Goal: Information Seeking & Learning: Find specific fact

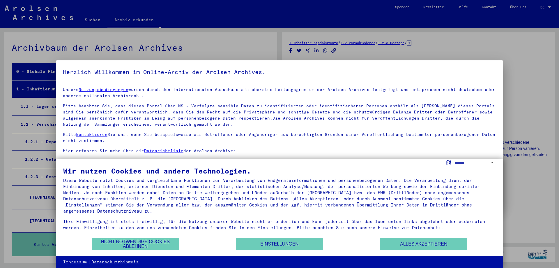
scroll to position [4, 0]
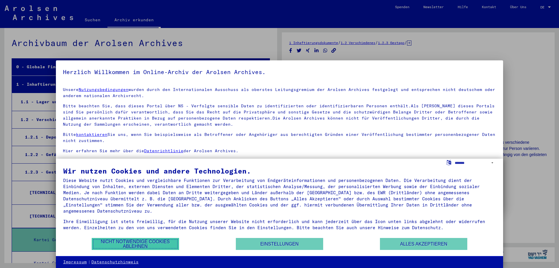
click at [143, 243] on button "Nicht notwendige Cookies ablehnen" at bounding box center [135, 244] width 87 height 12
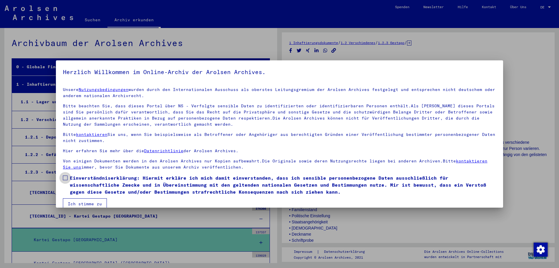
click at [63, 178] on span at bounding box center [65, 177] width 5 height 5
click at [81, 202] on button "Ich stimme zu" at bounding box center [85, 203] width 44 height 11
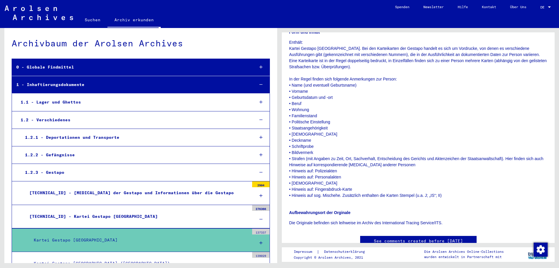
scroll to position [87, 0]
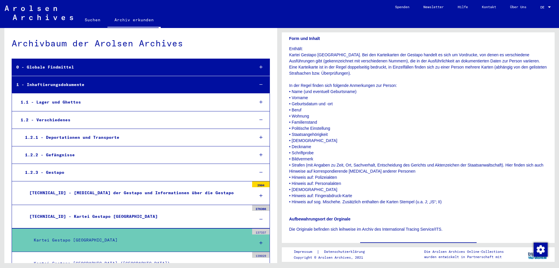
click at [78, 85] on div "1 - Inhaftierungsdokumente" at bounding box center [131, 84] width 238 height 11
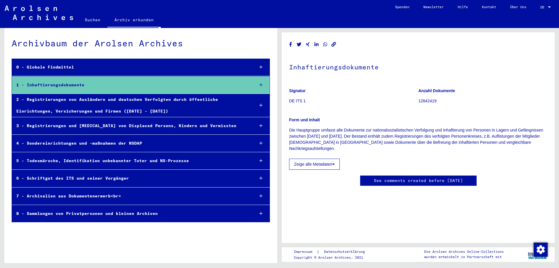
click at [78, 110] on div "2 - Registrierungen von Ausländern und deutschen Verfolgten durch öffentliche E…" at bounding box center [131, 105] width 238 height 23
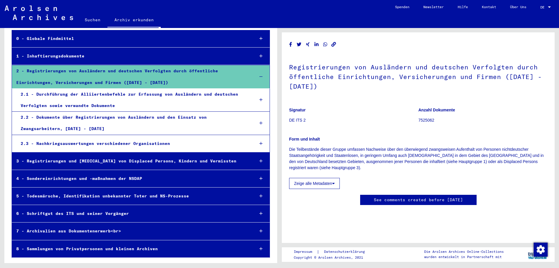
scroll to position [31, 0]
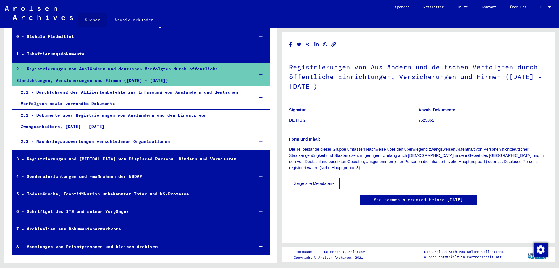
click at [92, 18] on link "Suchen" at bounding box center [93, 20] width 30 height 14
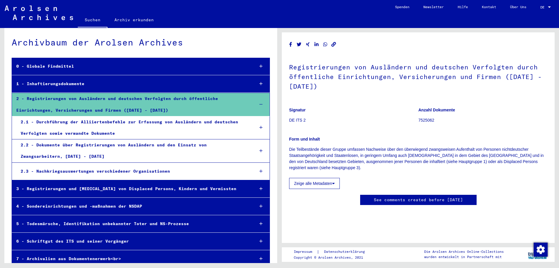
scroll to position [0, 0]
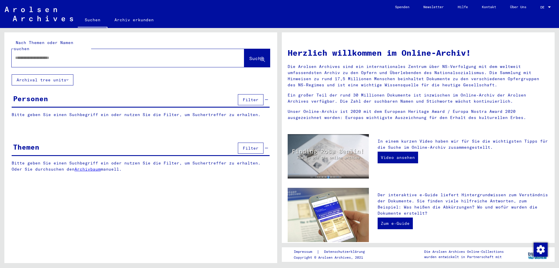
click at [44, 55] on input "text" at bounding box center [121, 58] width 212 height 6
type input "**********"
click at [251, 49] on button "Suche" at bounding box center [257, 58] width 26 height 18
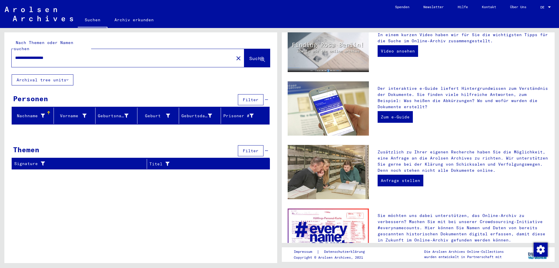
scroll to position [116, 0]
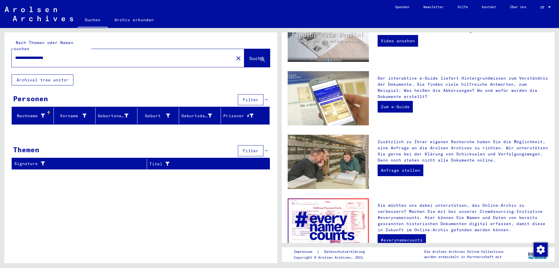
click at [34, 113] on div "Nachname" at bounding box center [29, 116] width 31 height 6
click at [77, 113] on div "Vorname" at bounding box center [71, 116] width 31 height 6
click at [42, 114] on icon at bounding box center [43, 116] width 4 height 4
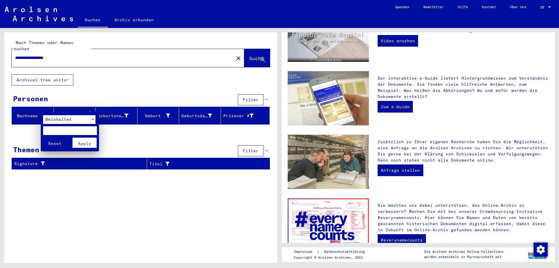
click at [61, 131] on input "text" at bounding box center [70, 130] width 54 height 9
type input "*****"
click at [116, 107] on div at bounding box center [279, 134] width 559 height 268
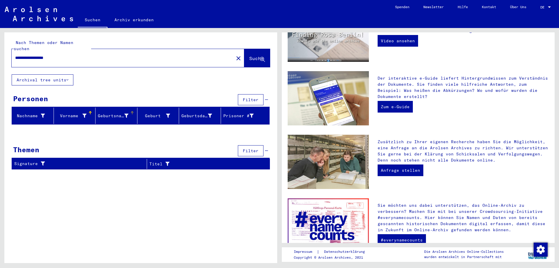
click at [126, 114] on icon at bounding box center [126, 116] width 4 height 4
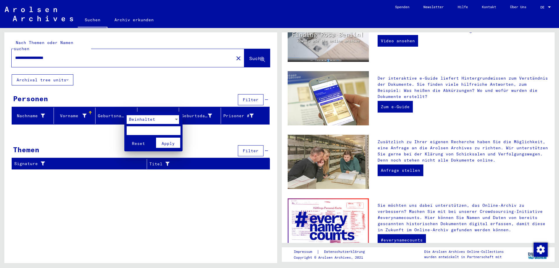
click at [84, 108] on div at bounding box center [279, 134] width 559 height 268
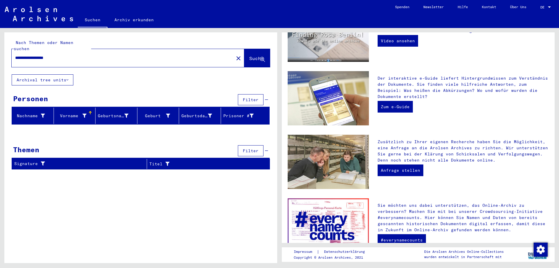
click at [84, 114] on icon at bounding box center [84, 116] width 4 height 4
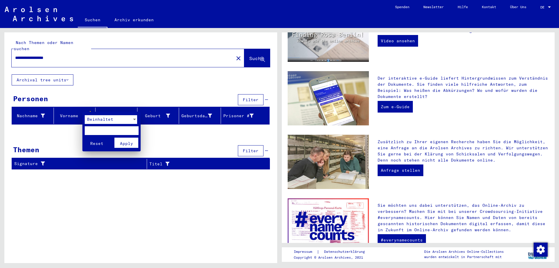
click at [93, 132] on input "text" at bounding box center [112, 130] width 54 height 9
type input "**********"
click at [244, 51] on div at bounding box center [279, 134] width 559 height 268
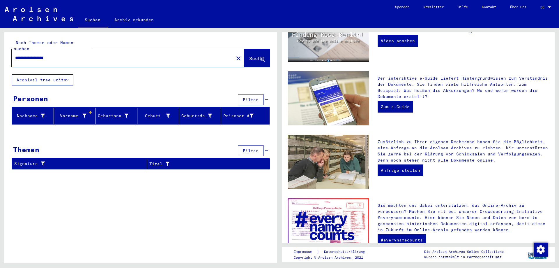
click at [87, 113] on div "Vorname" at bounding box center [72, 116] width 32 height 6
click at [85, 114] on icon at bounding box center [84, 116] width 4 height 4
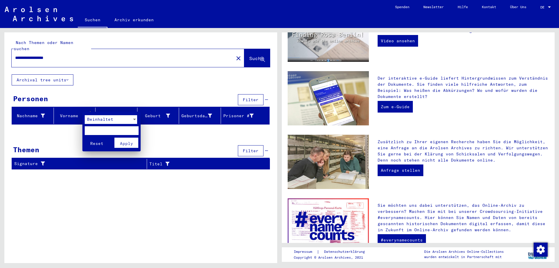
click at [136, 118] on div at bounding box center [134, 119] width 5 height 9
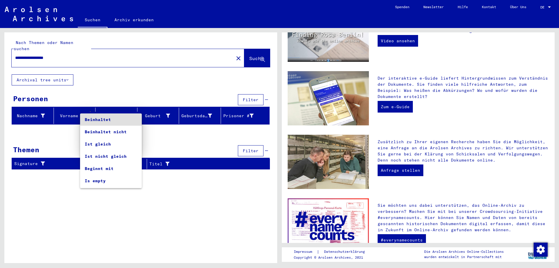
click at [161, 135] on div at bounding box center [279, 134] width 559 height 268
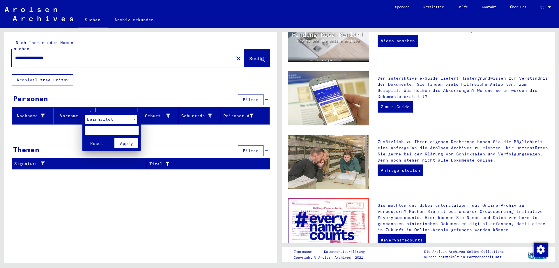
click at [245, 51] on div at bounding box center [279, 134] width 559 height 268
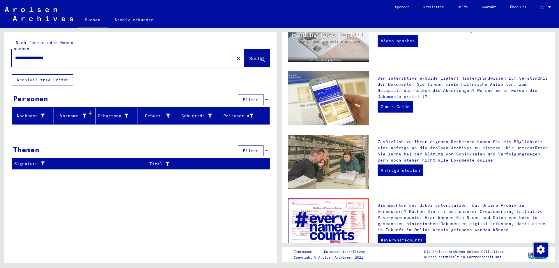
click at [249, 55] on span "Suche" at bounding box center [256, 58] width 15 height 6
click at [41, 114] on icon at bounding box center [43, 116] width 4 height 4
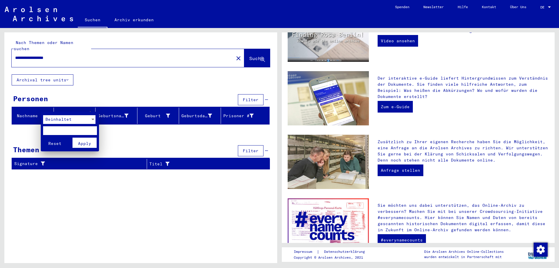
click at [52, 131] on input "text" at bounding box center [70, 130] width 54 height 9
type input "*****"
click at [79, 108] on div at bounding box center [279, 134] width 559 height 268
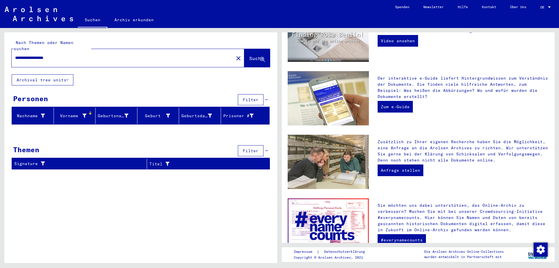
click at [86, 114] on icon at bounding box center [84, 116] width 4 height 4
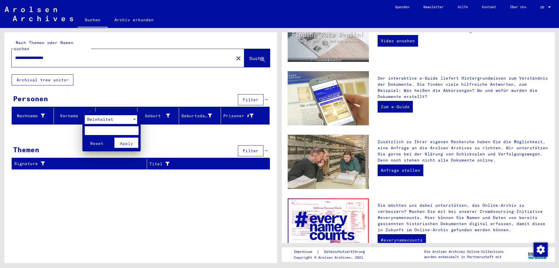
click at [90, 132] on input "text" at bounding box center [112, 130] width 54 height 9
type input "**********"
click at [166, 109] on div at bounding box center [279, 134] width 559 height 268
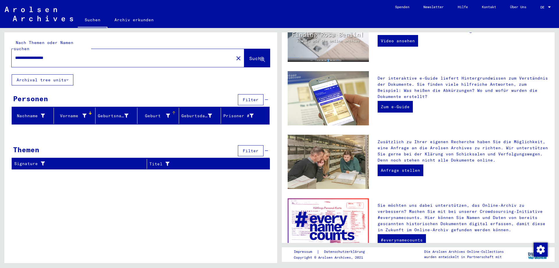
click at [167, 114] on icon at bounding box center [168, 116] width 4 height 4
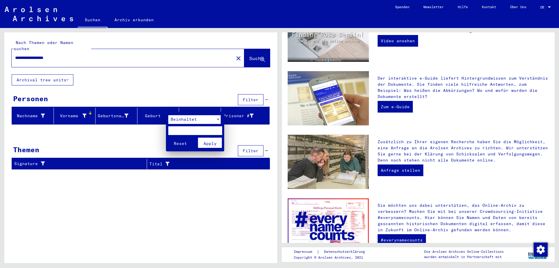
click at [177, 131] on input "text" at bounding box center [195, 130] width 54 height 9
paste input "**********"
type input "**********"
click at [248, 109] on div at bounding box center [279, 134] width 559 height 268
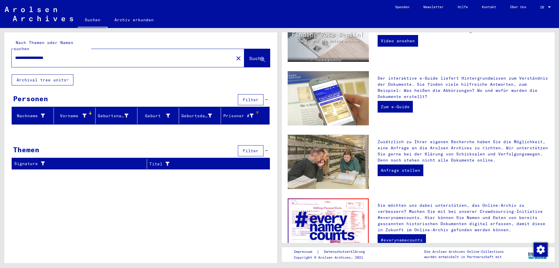
click at [253, 114] on icon at bounding box center [252, 116] width 4 height 4
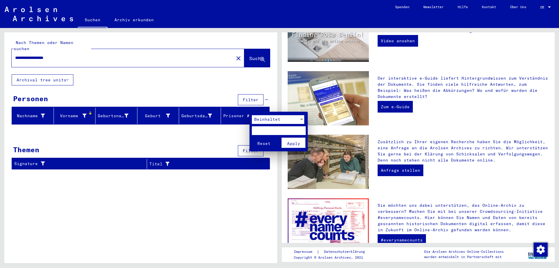
click at [207, 129] on div at bounding box center [279, 134] width 559 height 268
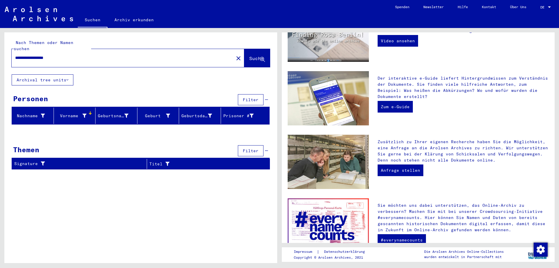
click at [268, 93] on div "Personen Filter" at bounding box center [141, 100] width 258 height 15
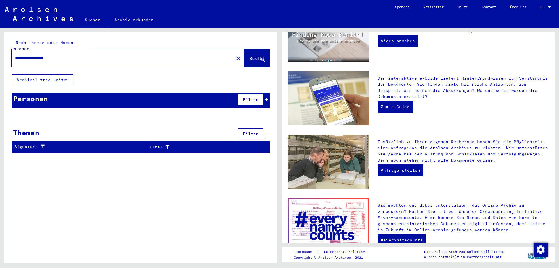
click at [268, 93] on div "Personen Filter" at bounding box center [141, 100] width 258 height 15
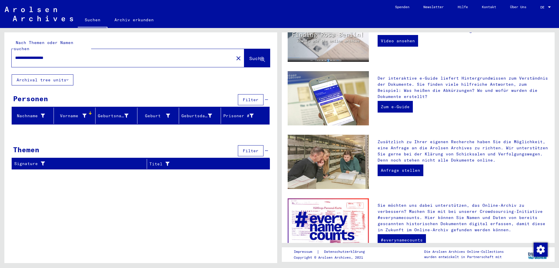
click at [259, 94] on button "Filter" at bounding box center [251, 99] width 26 height 11
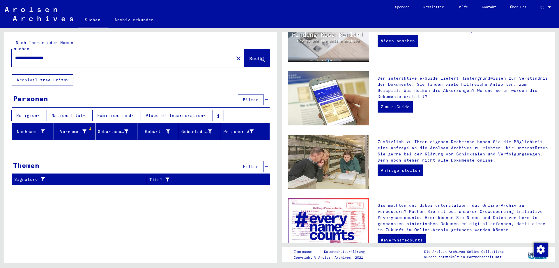
click at [39, 113] on icon at bounding box center [38, 115] width 2 height 4
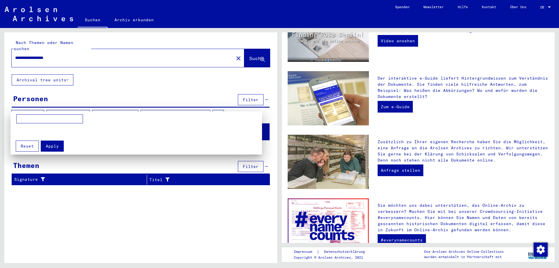
click at [34, 121] on input at bounding box center [49, 118] width 67 height 9
click at [32, 119] on input "**********" at bounding box center [49, 118] width 67 height 9
type input "**********"
click at [76, 109] on div at bounding box center [279, 134] width 559 height 268
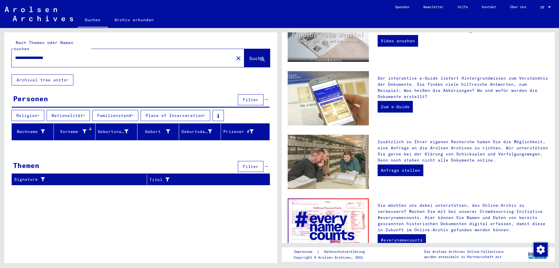
click at [85, 113] on icon at bounding box center [84, 115] width 2 height 4
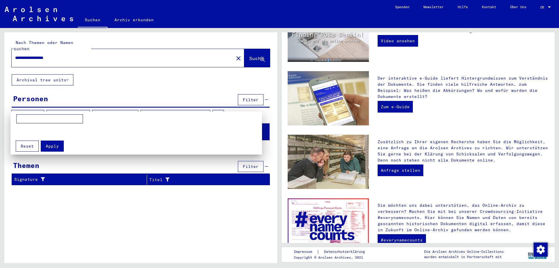
click at [33, 118] on input at bounding box center [49, 118] width 67 height 9
type input "*******"
click at [136, 110] on div at bounding box center [279, 134] width 559 height 268
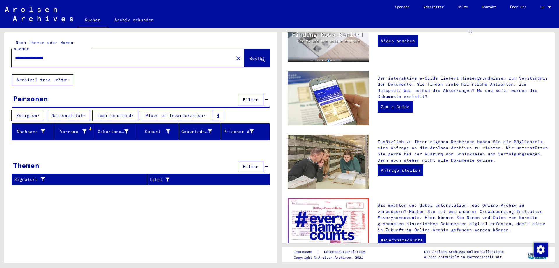
click at [133, 113] on icon at bounding box center [132, 115] width 2 height 4
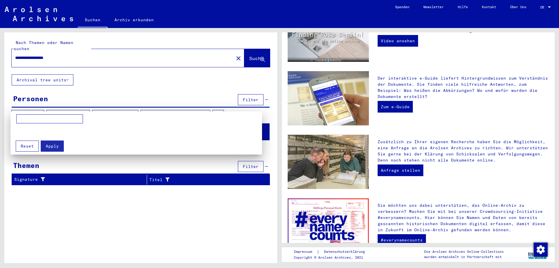
click at [44, 121] on input at bounding box center [49, 118] width 67 height 9
type input "**********"
click at [211, 108] on div at bounding box center [279, 134] width 559 height 268
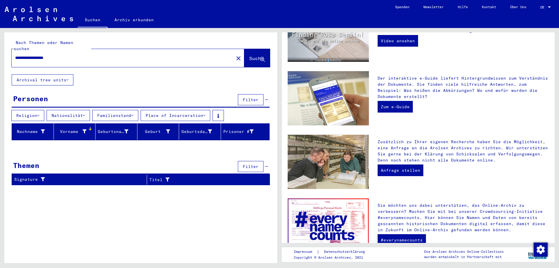
click at [205, 113] on icon at bounding box center [204, 115] width 2 height 4
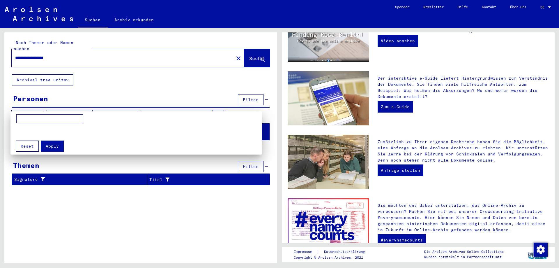
click at [210, 111] on div at bounding box center [279, 134] width 559 height 268
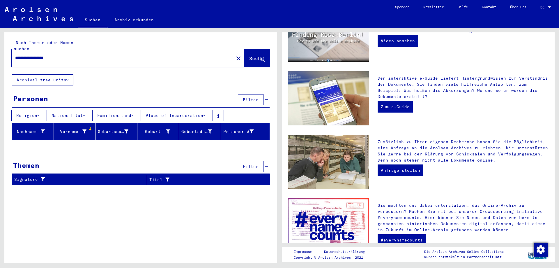
click at [205, 113] on icon at bounding box center [204, 115] width 2 height 4
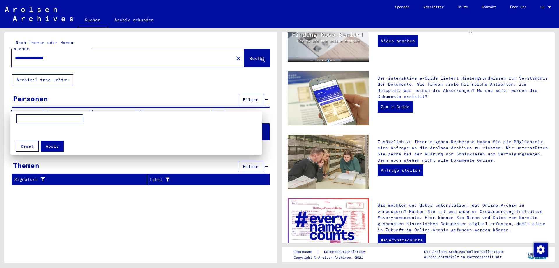
click at [29, 121] on input at bounding box center [49, 118] width 67 height 9
paste input "**********"
type input "**********"
click at [53, 144] on span "Apply" at bounding box center [52, 145] width 13 height 5
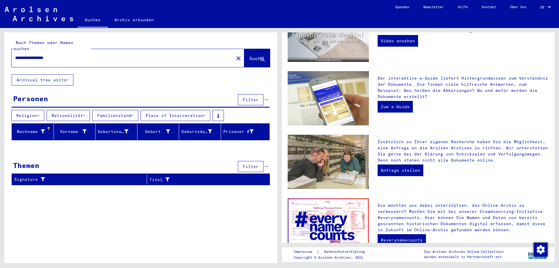
click at [251, 97] on span "Filter" at bounding box center [251, 99] width 16 height 5
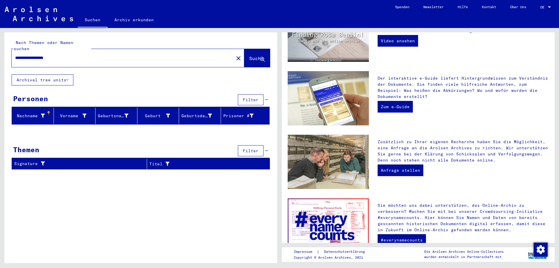
scroll to position [146, 0]
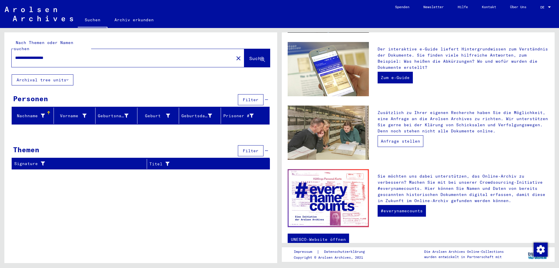
click at [402, 139] on link "Anfrage stellen" at bounding box center [401, 141] width 46 height 12
